Goal: Task Accomplishment & Management: Use online tool/utility

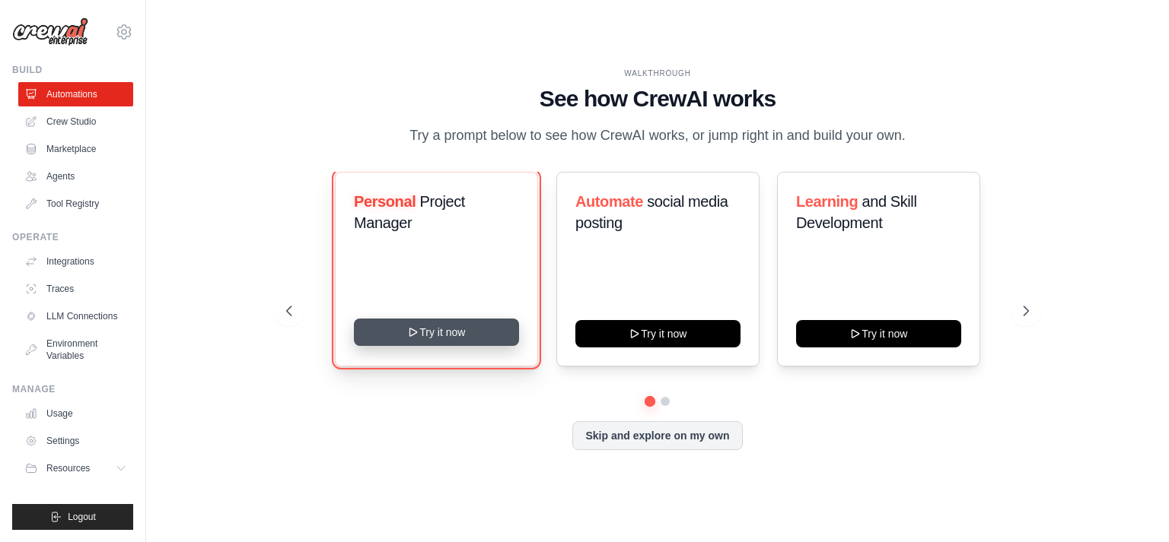
click at [451, 329] on button "Try it now" at bounding box center [436, 332] width 165 height 27
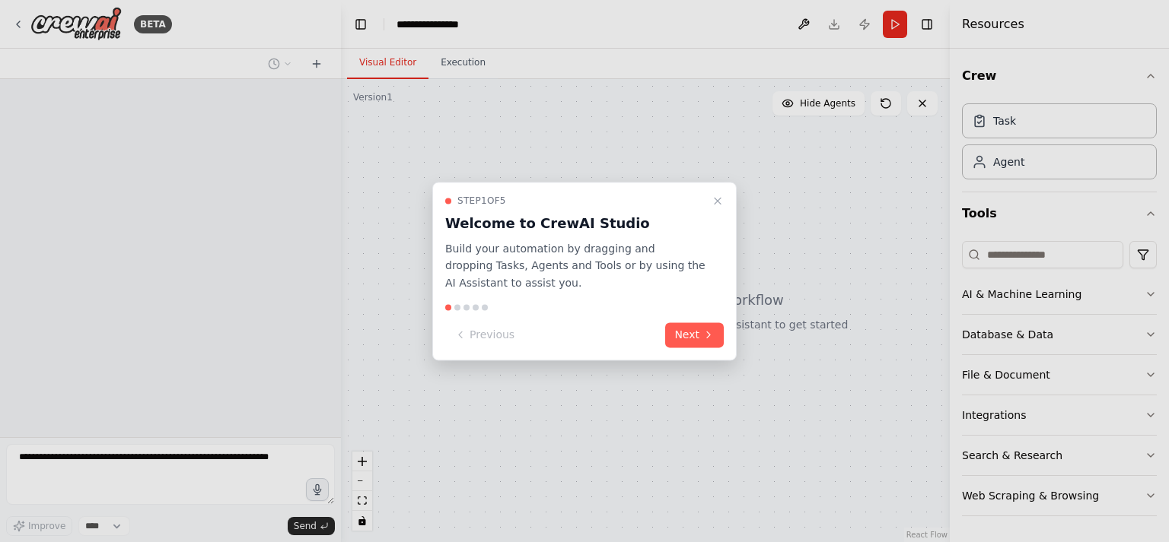
click at [692, 335] on button "Next" at bounding box center [694, 335] width 59 height 25
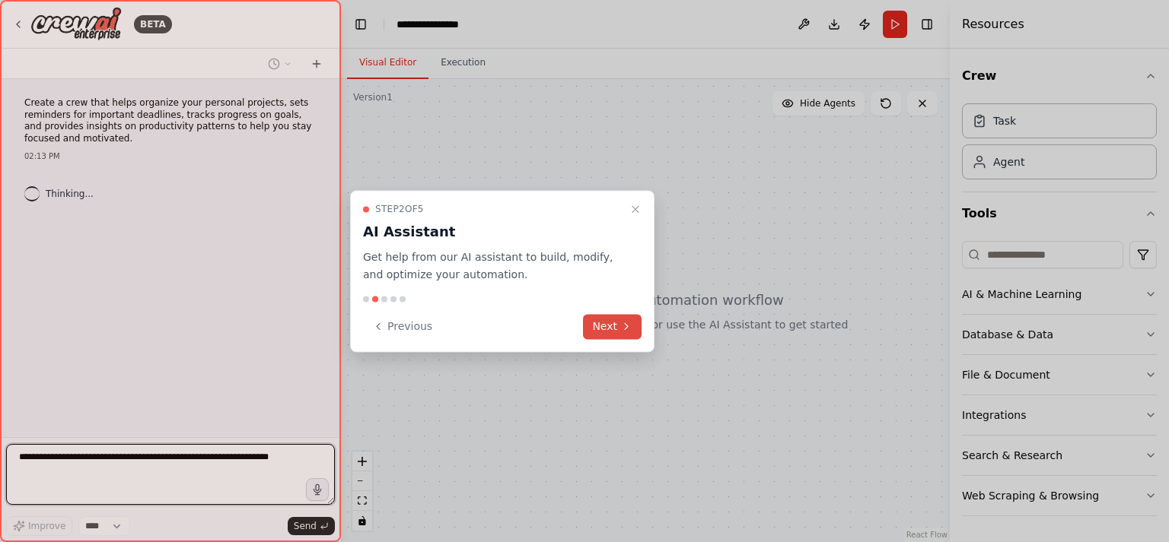
click at [628, 322] on icon at bounding box center [626, 326] width 12 height 12
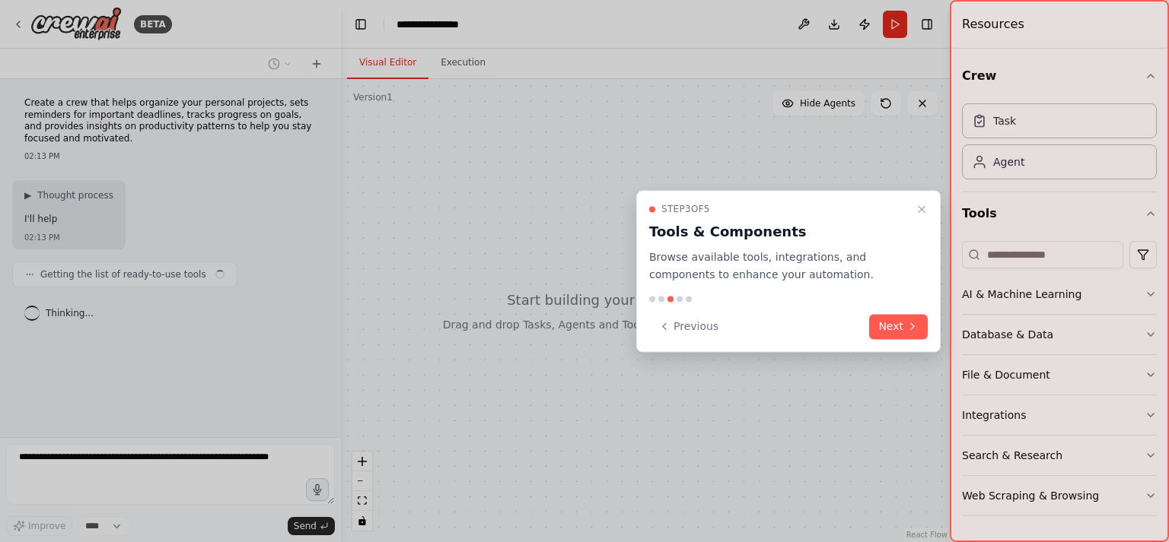
click at [892, 326] on button "Next" at bounding box center [898, 326] width 59 height 25
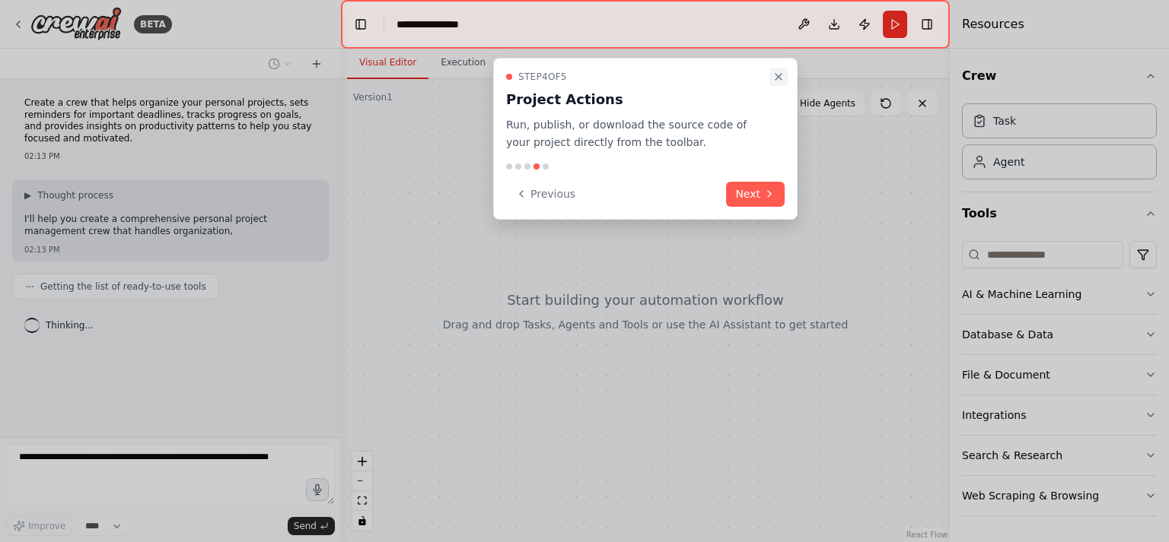
click at [774, 82] on icon "Close walkthrough" at bounding box center [778, 77] width 12 height 12
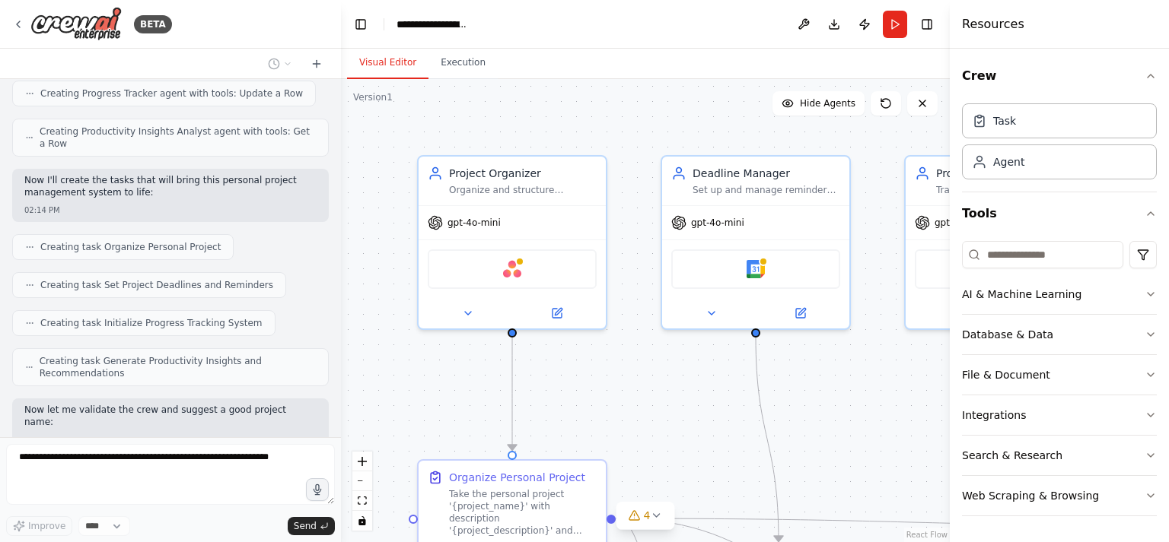
scroll to position [558, 0]
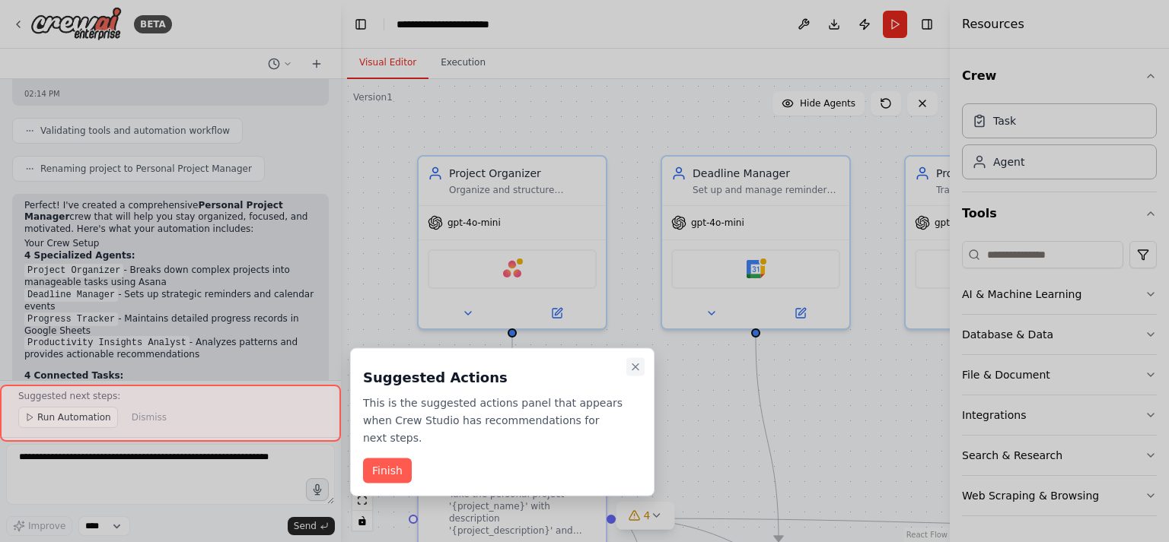
click at [634, 367] on icon "Close walkthrough" at bounding box center [635, 367] width 6 height 6
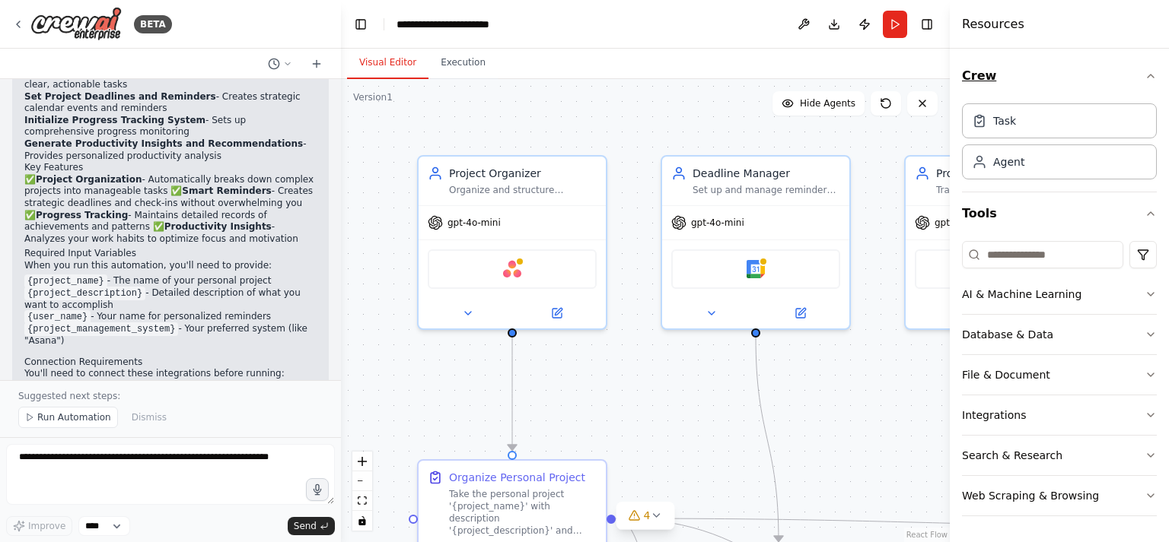
click at [1145, 73] on icon "button" at bounding box center [1150, 76] width 12 height 12
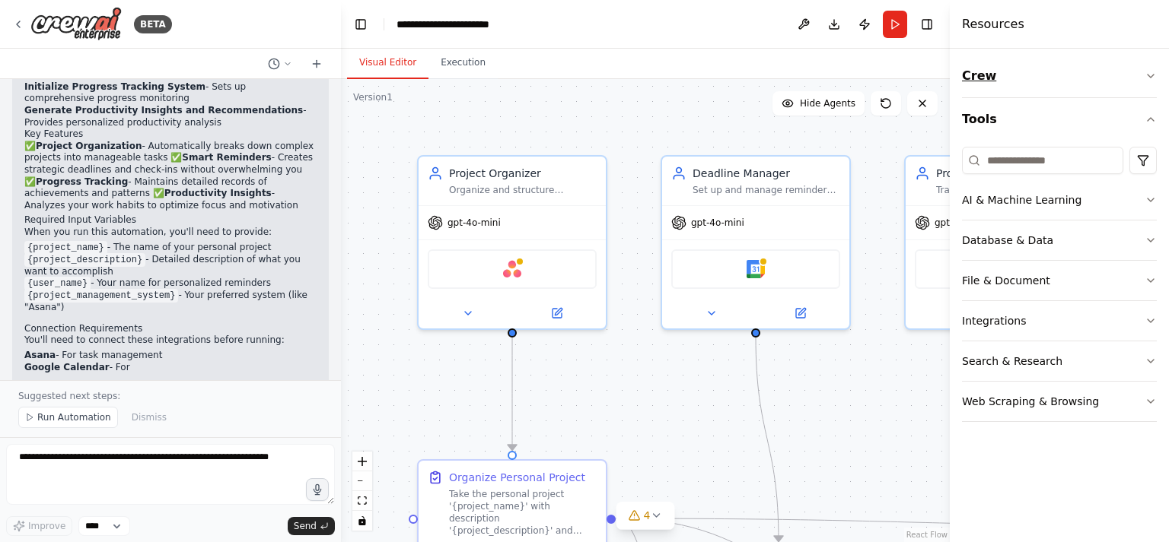
click at [1149, 75] on icon "button" at bounding box center [1150, 76] width 12 height 12
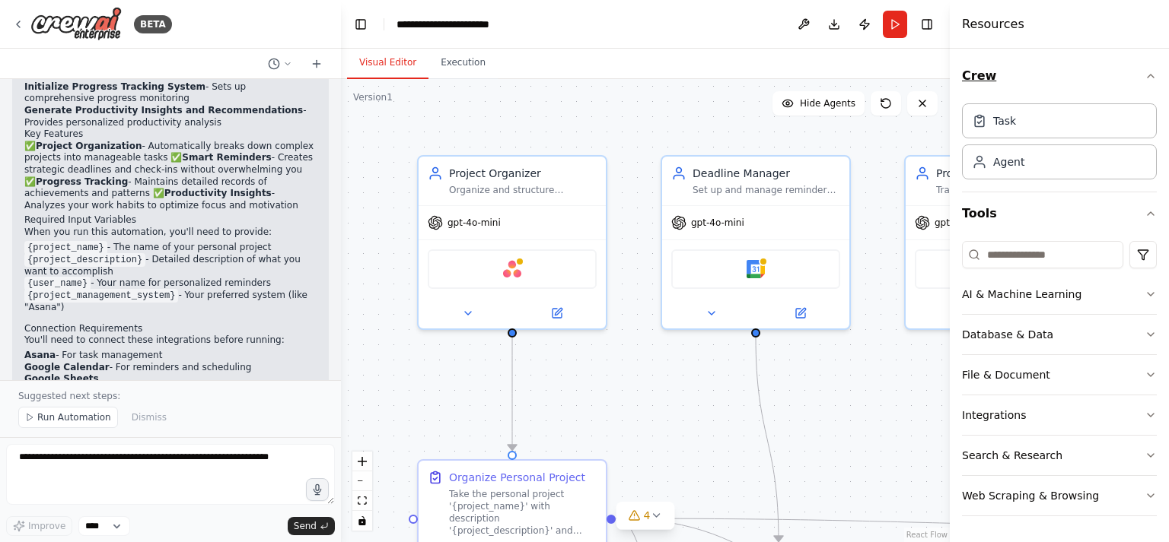
scroll to position [1230, 0]
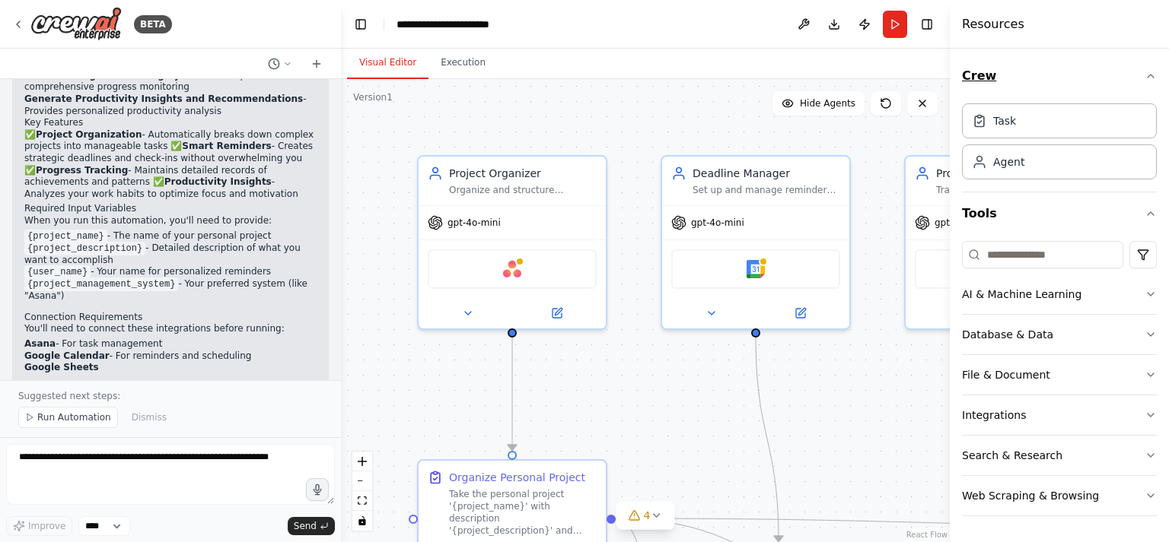
click at [1149, 78] on icon "button" at bounding box center [1150, 76] width 12 height 12
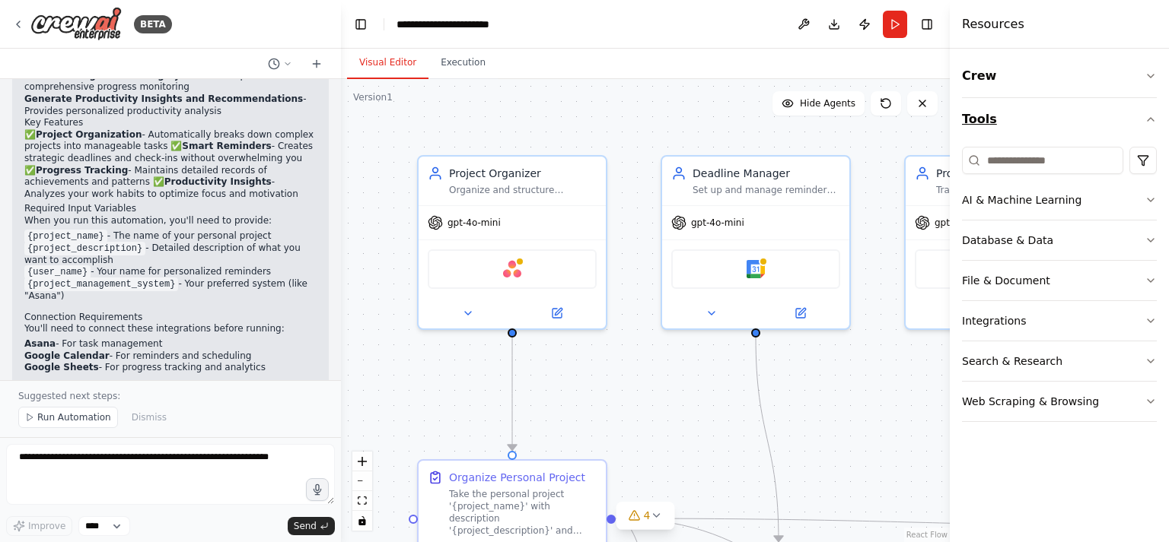
click at [1152, 119] on icon "button" at bounding box center [1150, 119] width 6 height 3
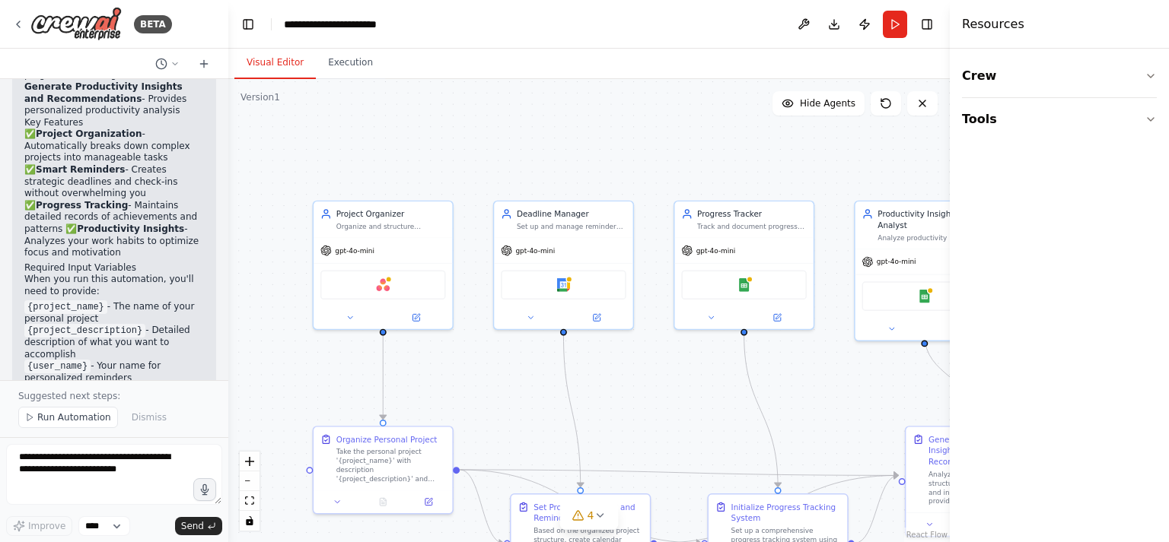
scroll to position [1913, 0]
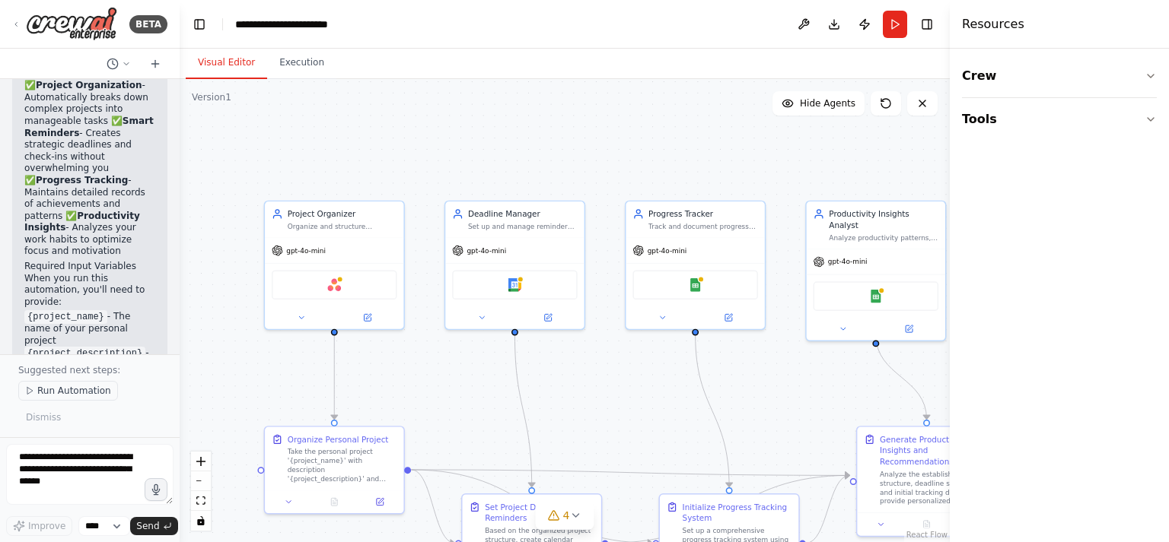
drag, startPoint x: 339, startPoint y: 428, endPoint x: 62, endPoint y: 391, distance: 279.3
click at [62, 391] on div "BETA Create a crew that helps organize your personal projects, sets reminders f…" at bounding box center [90, 271] width 180 height 542
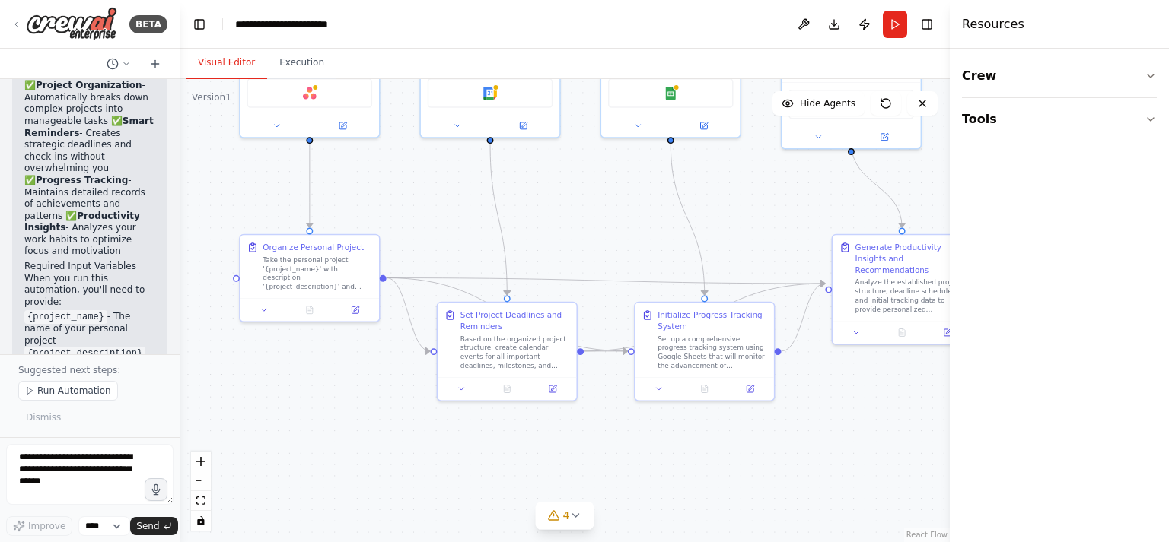
drag, startPoint x: 593, startPoint y: 462, endPoint x: 574, endPoint y: 250, distance: 212.4
click at [574, 250] on div ".deletable-edge-delete-btn { width: 20px; height: 20px; border: 0px solid #ffff…" at bounding box center [565, 310] width 770 height 463
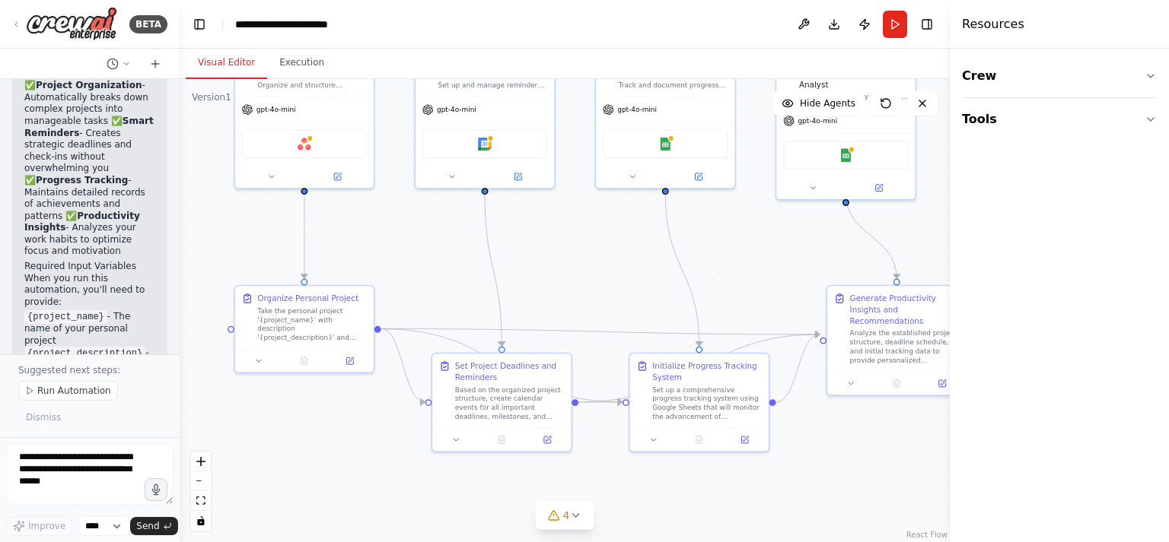
drag, startPoint x: 573, startPoint y: 250, endPoint x: 577, endPoint y: 370, distance: 119.5
click at [577, 370] on div ".deletable-edge-delete-btn { width: 20px; height: 20px; border: 0px solid #ffff…" at bounding box center [565, 310] width 770 height 463
